Goal: Transaction & Acquisition: Purchase product/service

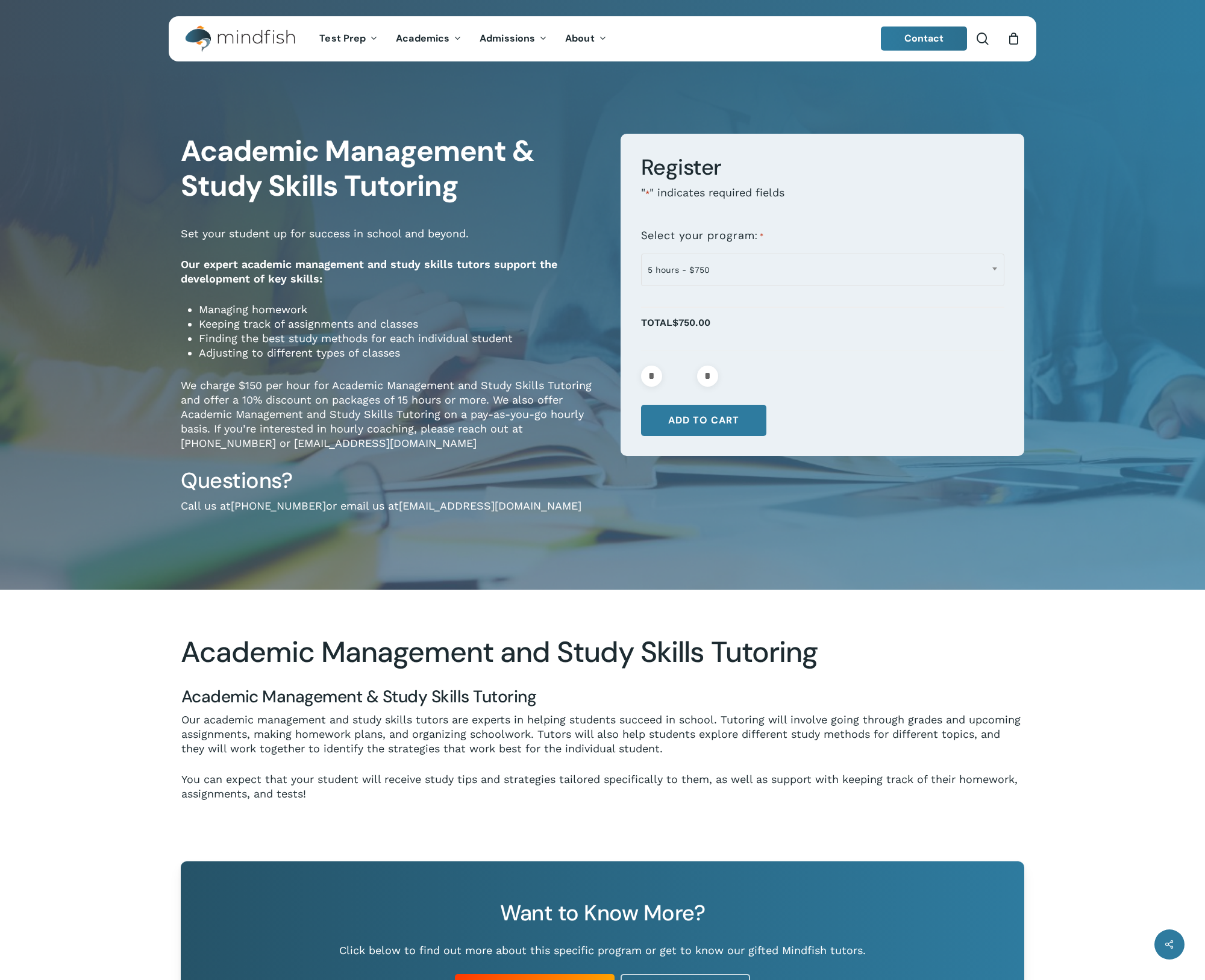
click at [1024, 44] on header "search 0 Menu Test Prep Test Prep Test Prep Tutoring Practice Test Program ACT/…" at bounding box center [602, 39] width 868 height 45
click at [1018, 45] on icon "Cart" at bounding box center [1013, 39] width 14 height 13
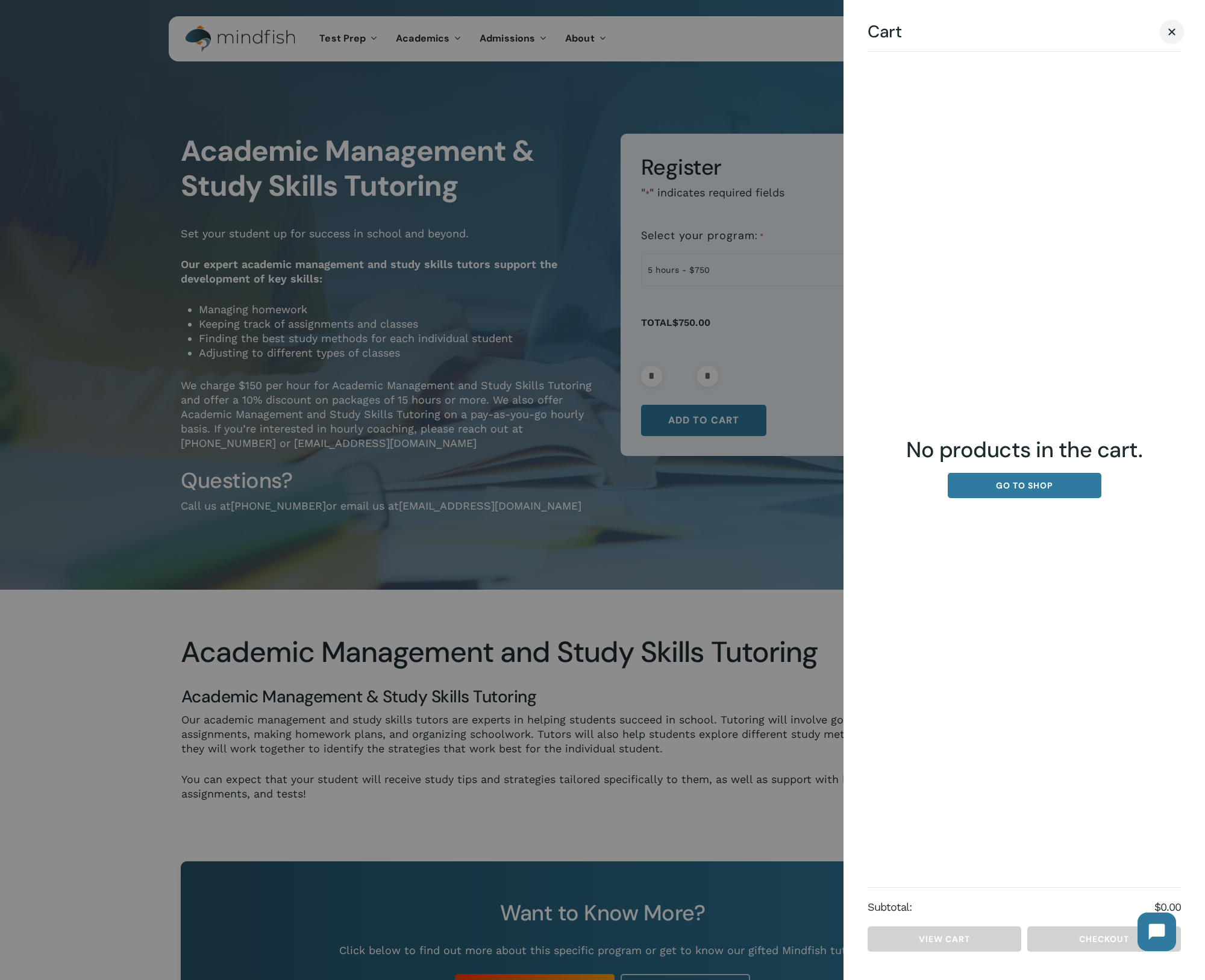
click at [1179, 30] on link "Close Cart" at bounding box center [1171, 31] width 18 height 15
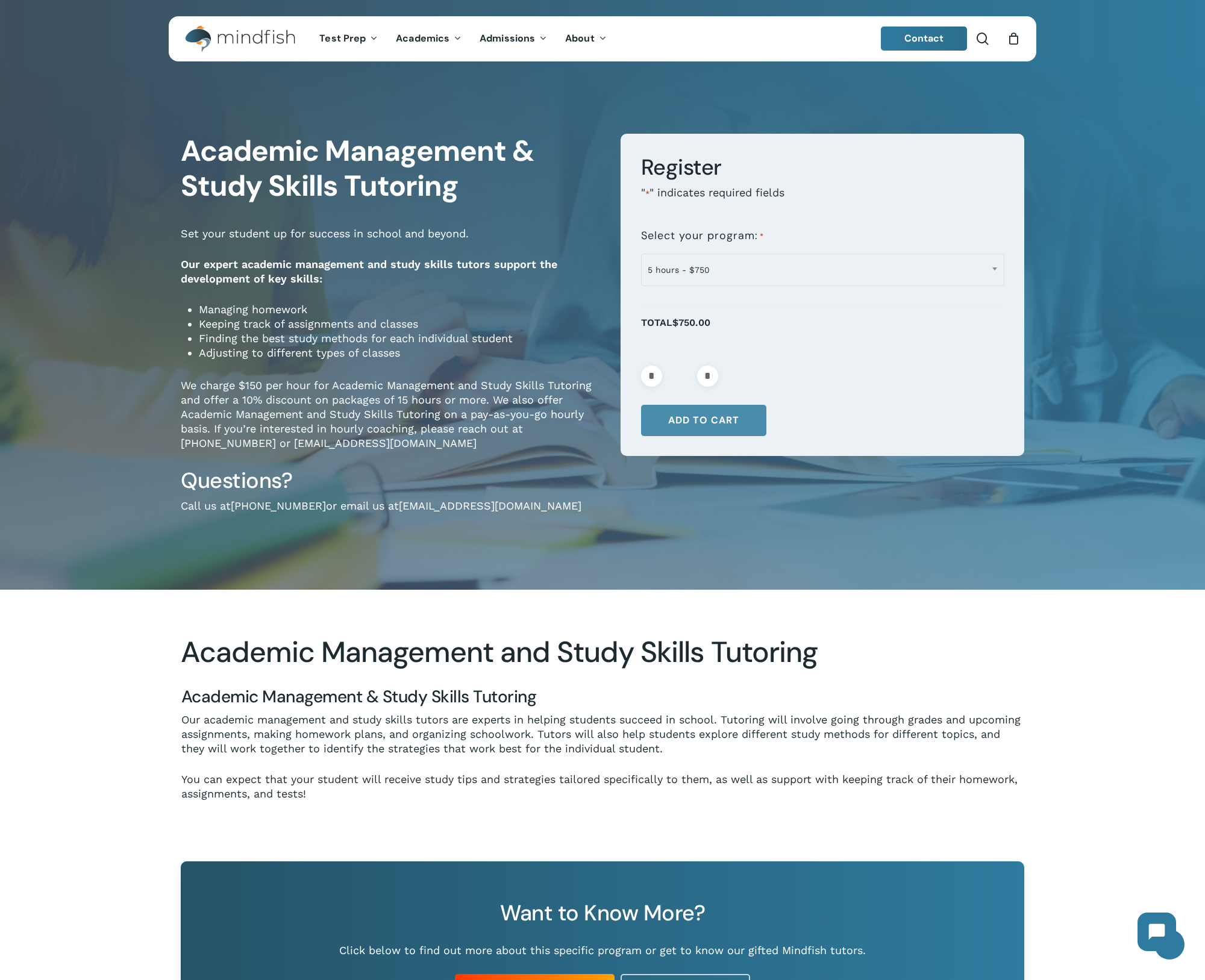
click at [728, 405] on button "Add to cart" at bounding box center [704, 421] width 126 height 31
click at [1017, 40] on div "0" at bounding box center [1019, 36] width 14 height 14
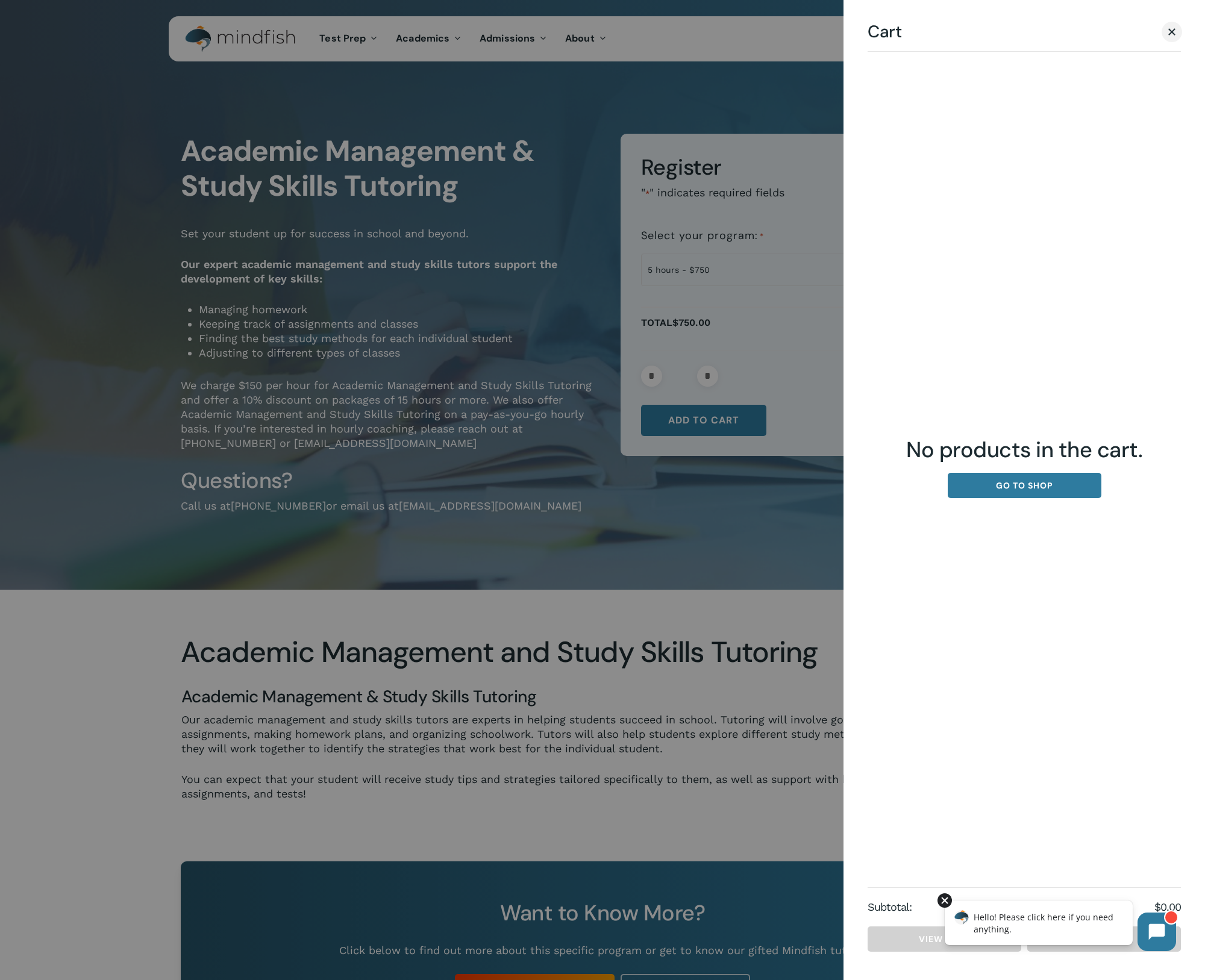
click at [941, 902] on div at bounding box center [945, 901] width 14 height 14
click at [1169, 33] on span "Cart" at bounding box center [1172, 32] width 7 height 7
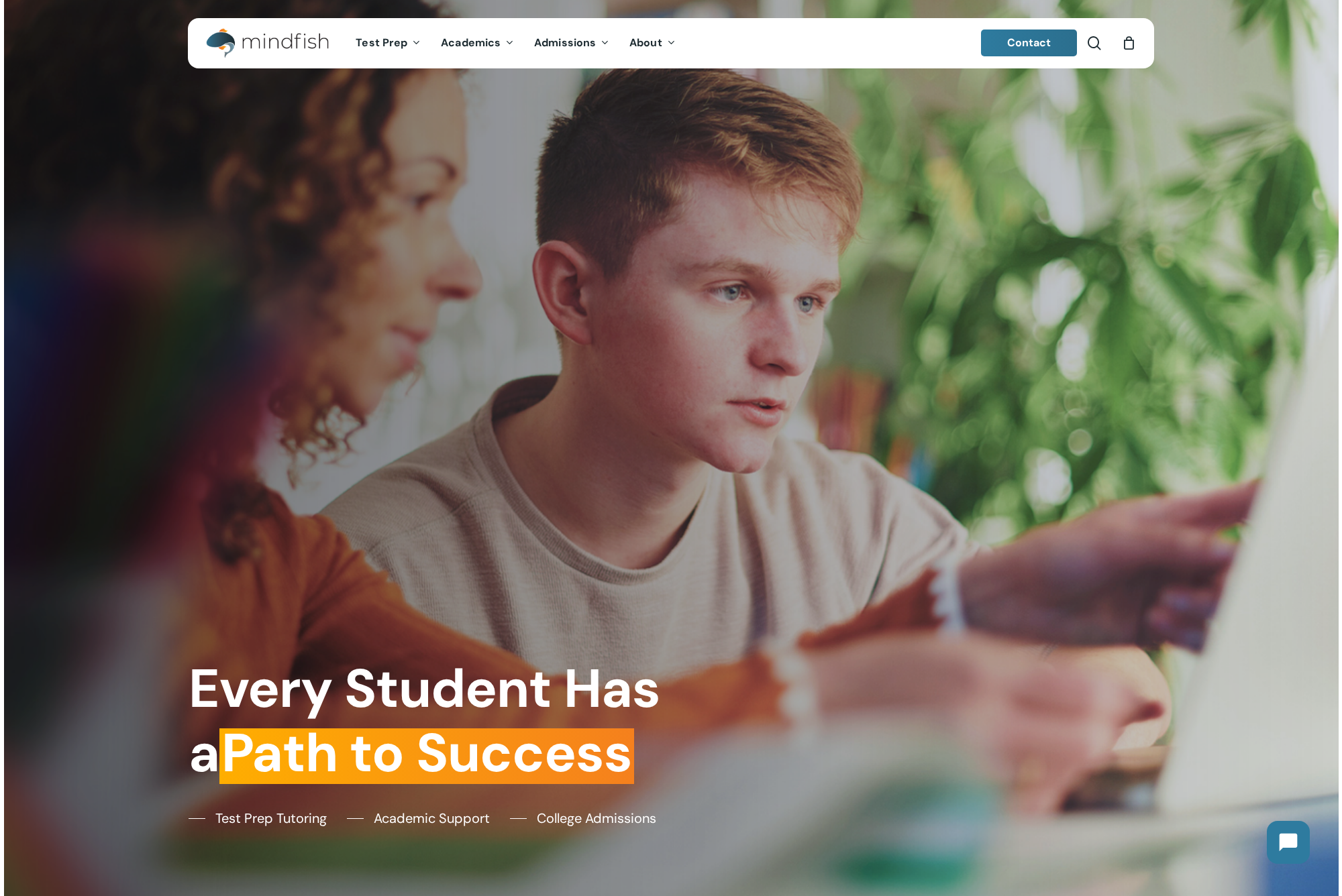
click at [1126, 41] on icon "Cart" at bounding box center [1128, 44] width 15 height 14
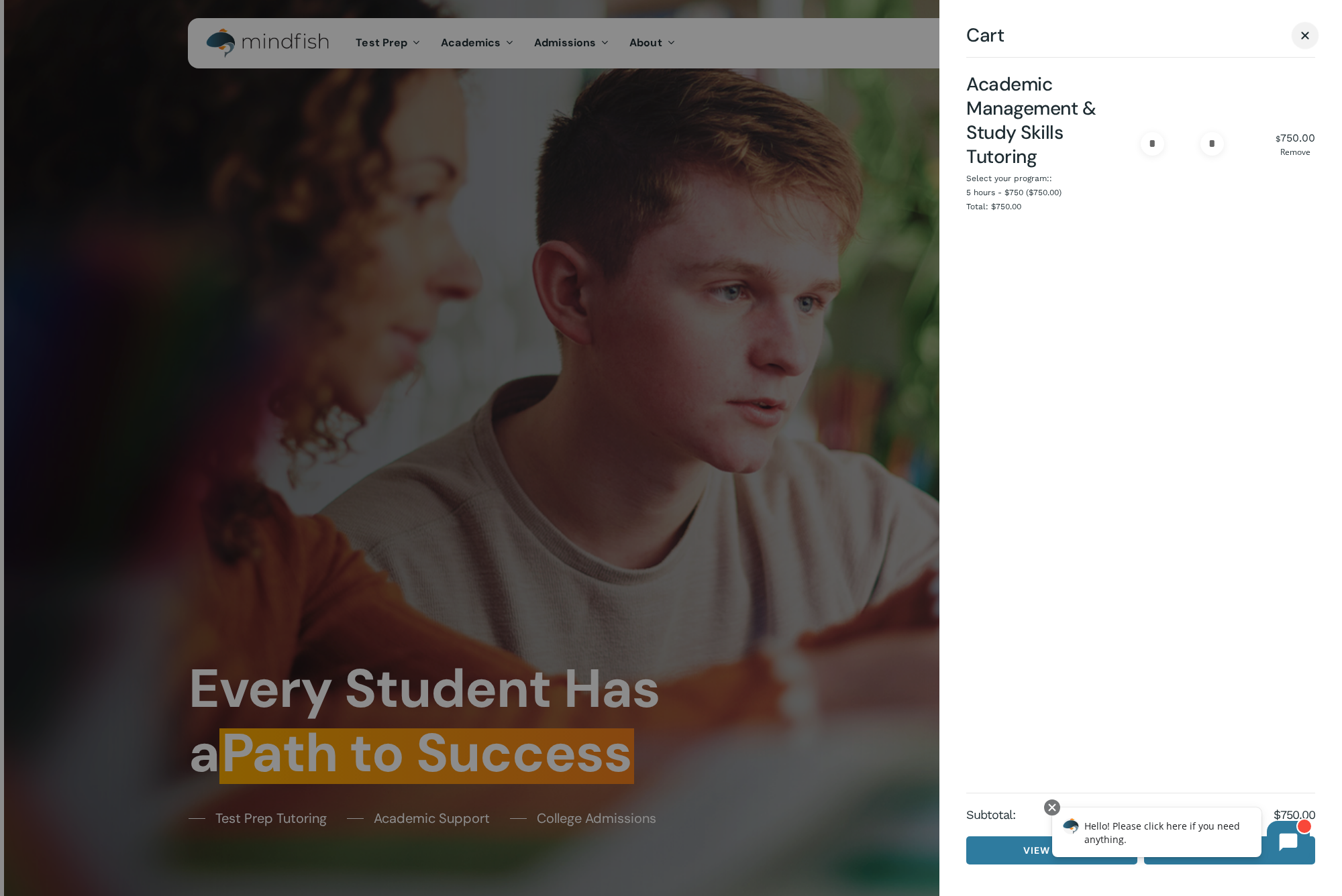
click at [1311, 31] on span "Cart" at bounding box center [1305, 35] width 14 height 10
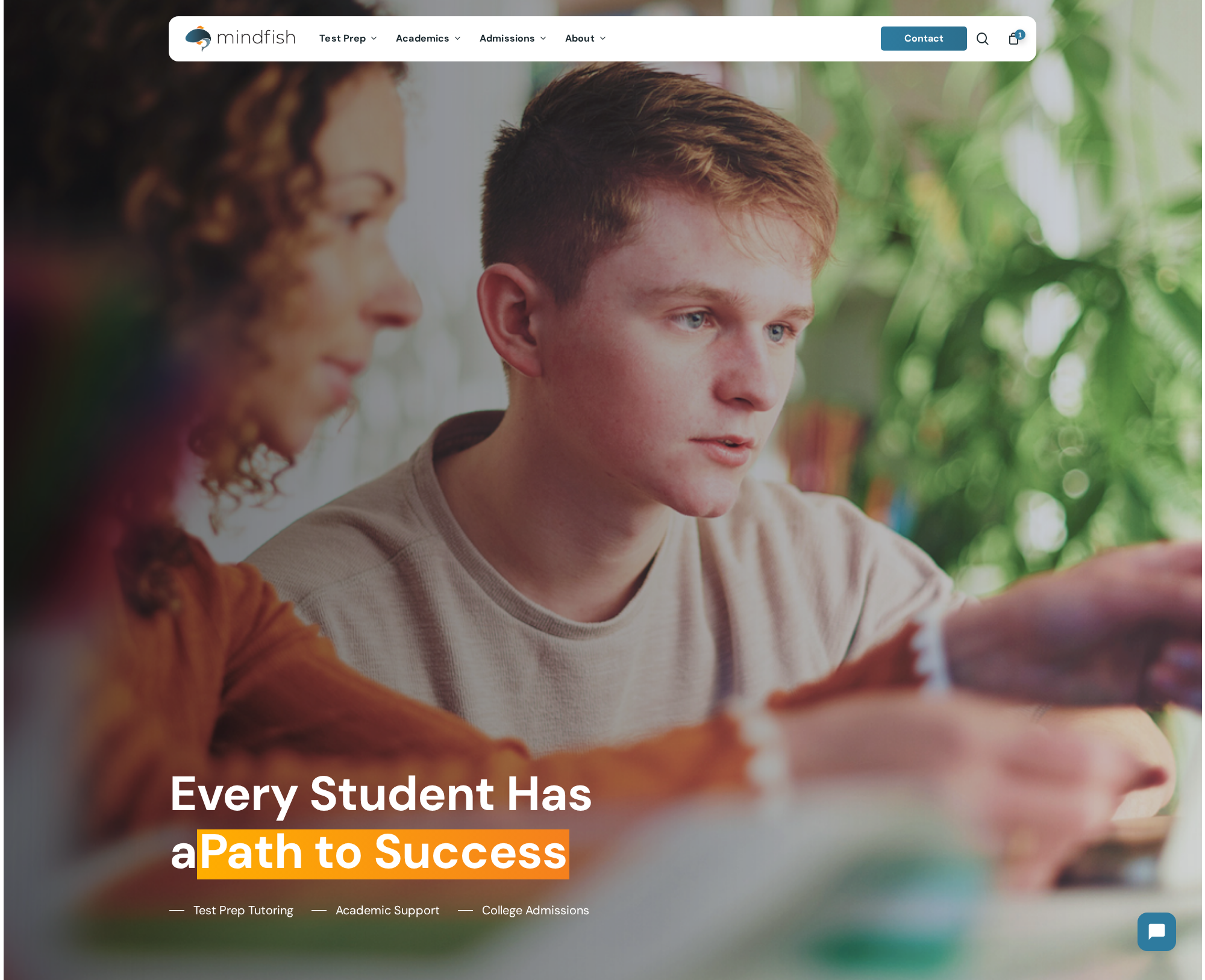
click at [1011, 39] on icon "Cart" at bounding box center [1013, 39] width 14 height 13
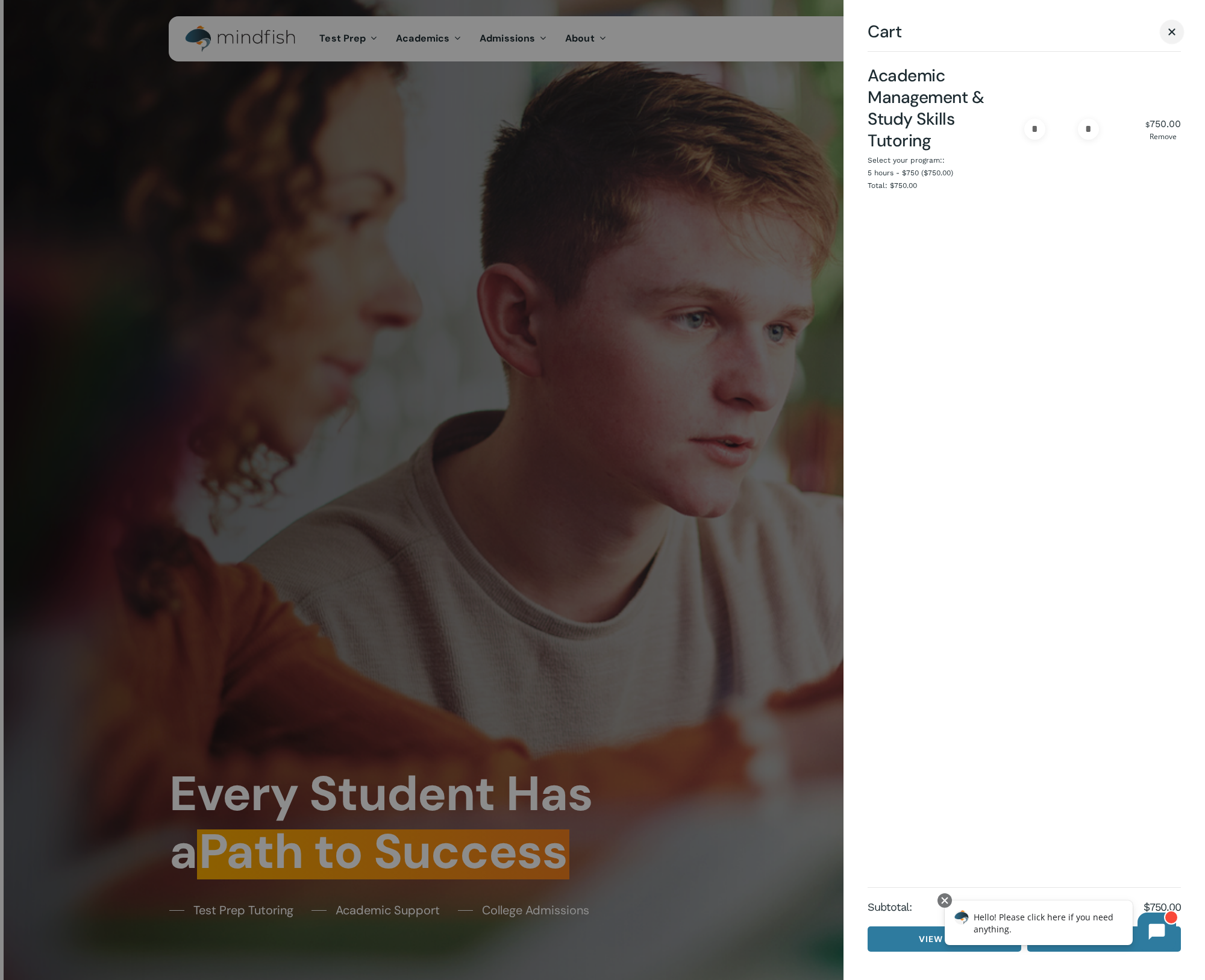
click at [1172, 29] on span "Cart" at bounding box center [1171, 31] width 12 height 9
